Goal: Navigation & Orientation: Find specific page/section

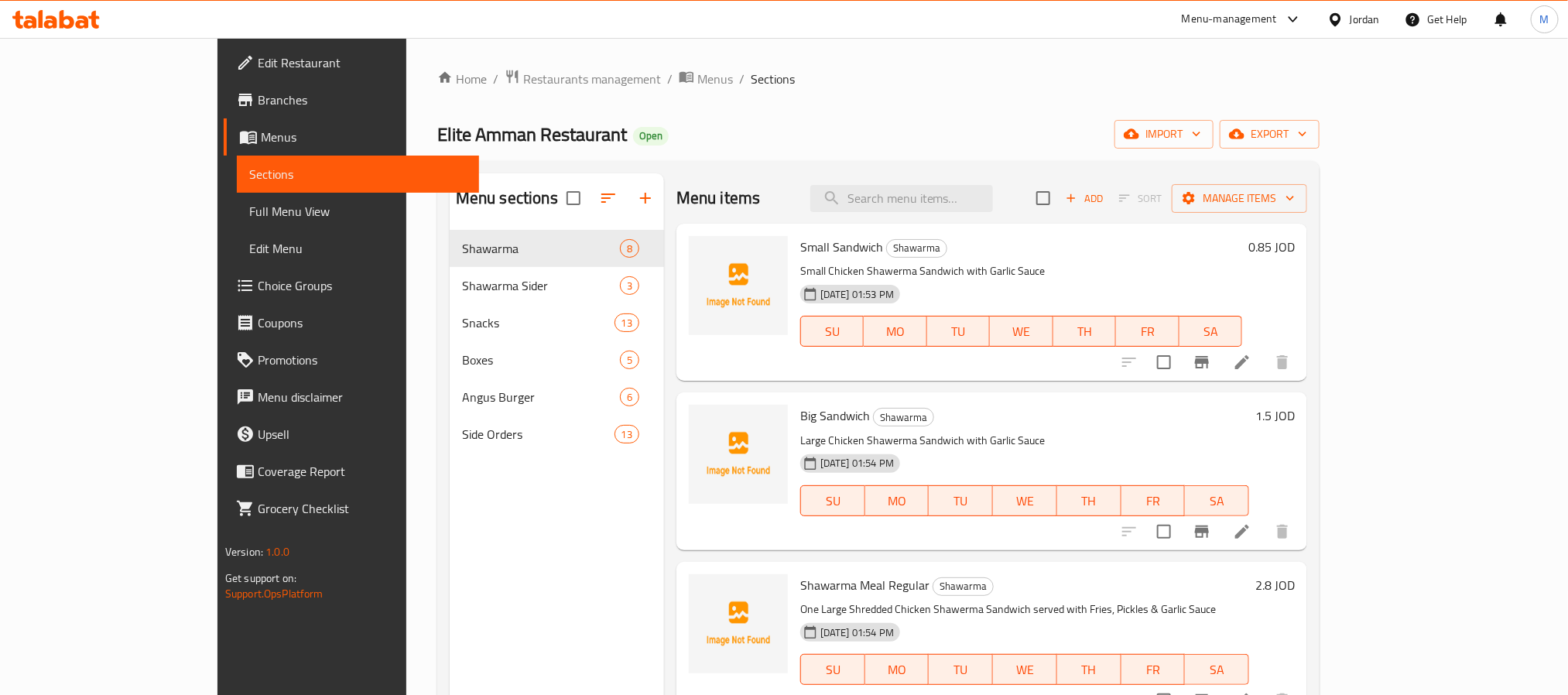
click at [1351, 11] on div "Jordan" at bounding box center [1365, 19] width 30 height 17
click at [697, 80] on span "Menus" at bounding box center [715, 79] width 36 height 18
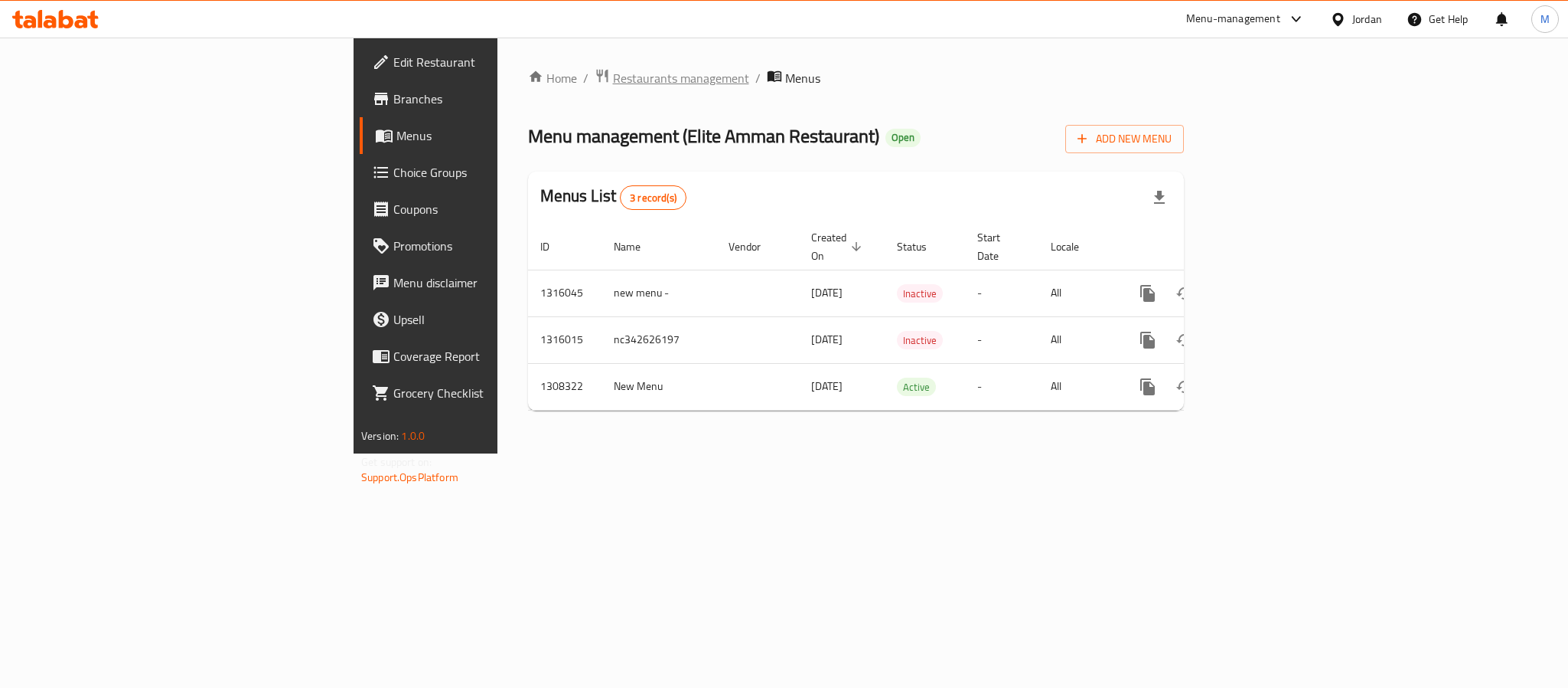
click at [613, 77] on span "Restaurants management" at bounding box center [681, 78] width 137 height 18
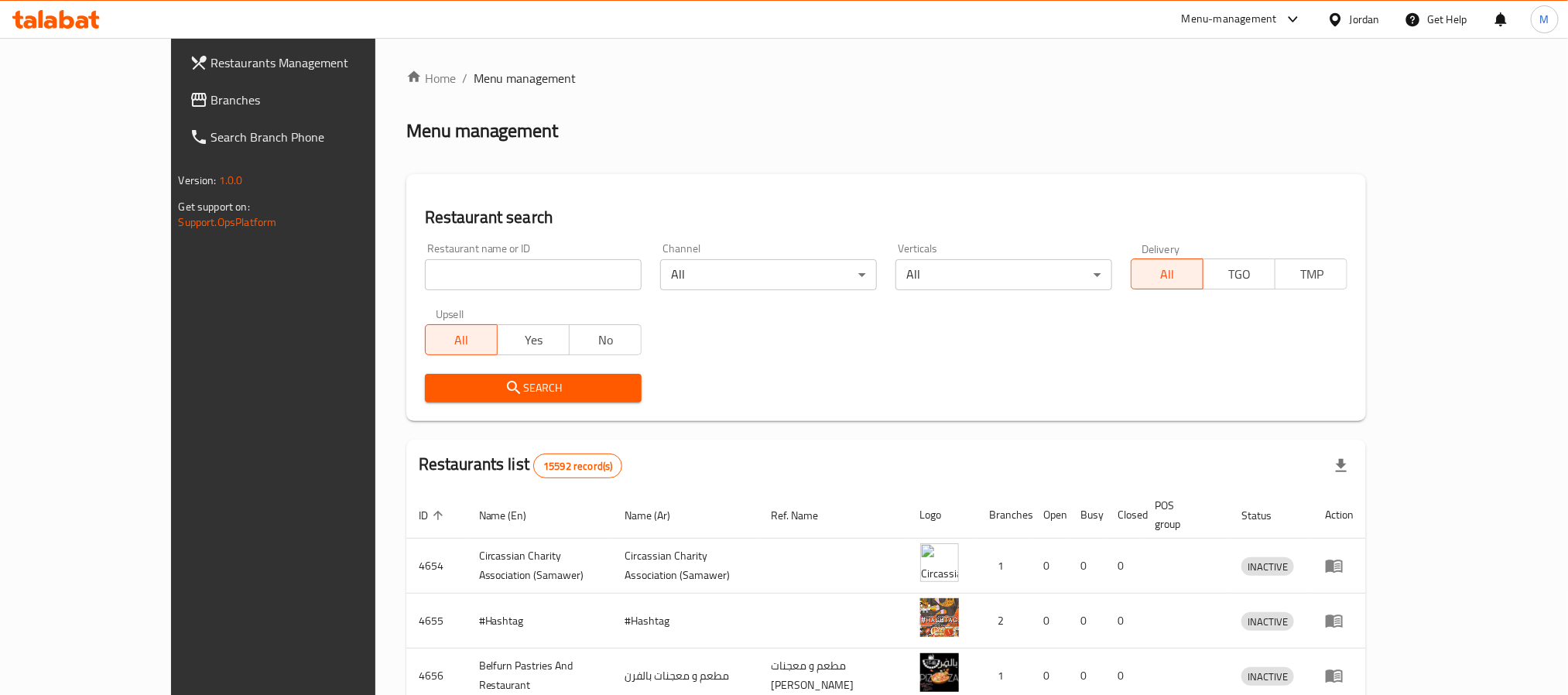
click at [211, 105] on span "Branches" at bounding box center [315, 99] width 209 height 18
